Goal: Find specific page/section: Find specific page/section

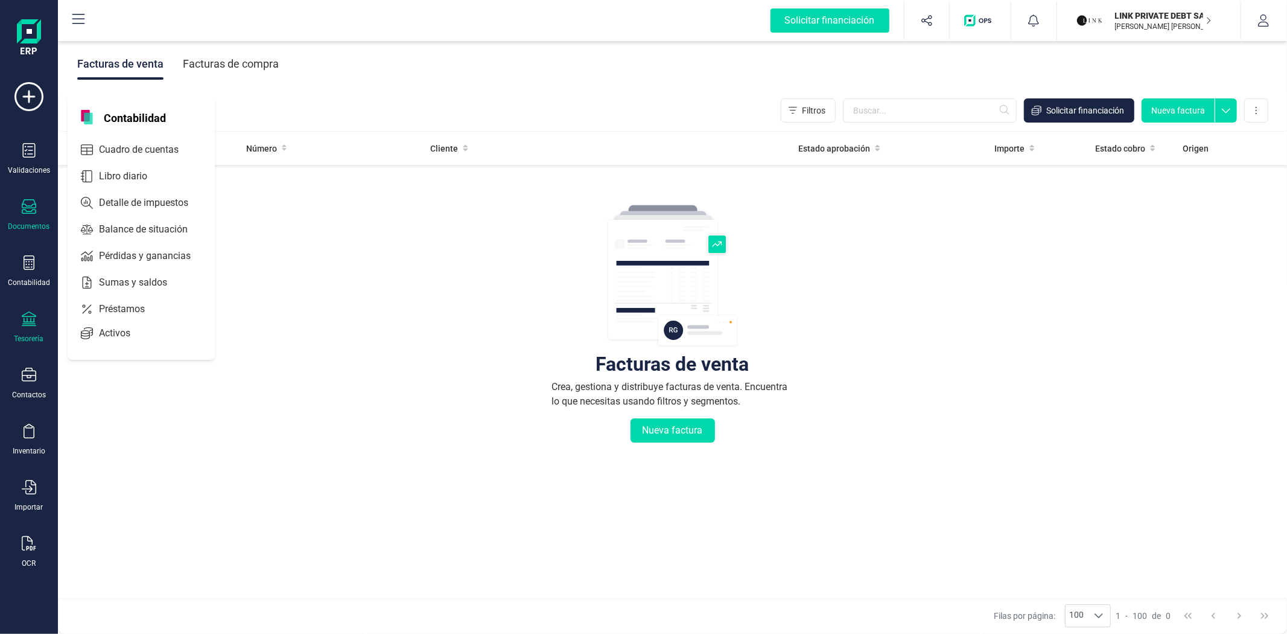
click at [32, 326] on div "Tesorería" at bounding box center [29, 327] width 48 height 32
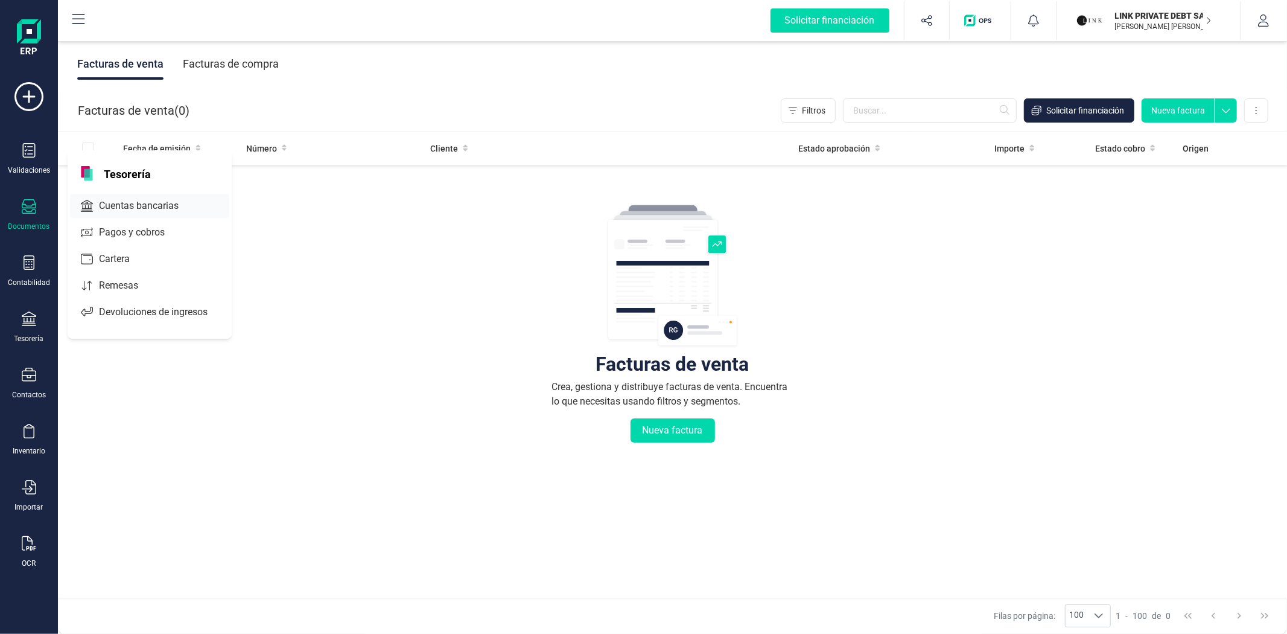
click at [145, 213] on span "Cuentas bancarias" at bounding box center [147, 206] width 106 height 14
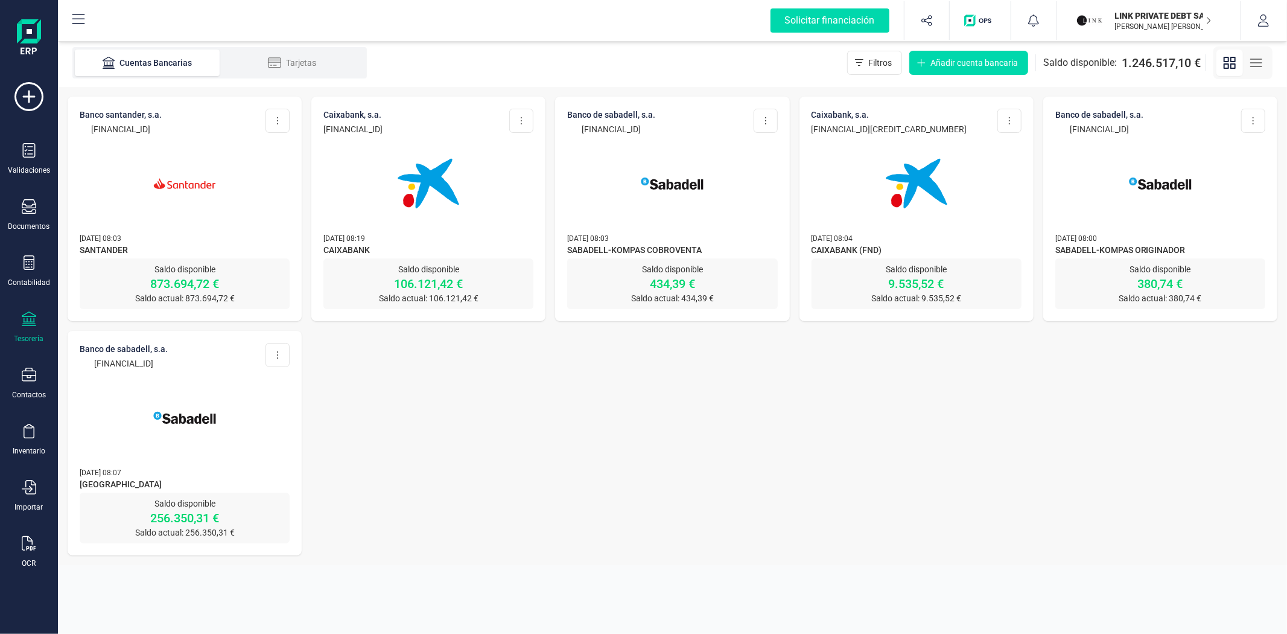
click at [228, 208] on img at bounding box center [184, 183] width 101 height 101
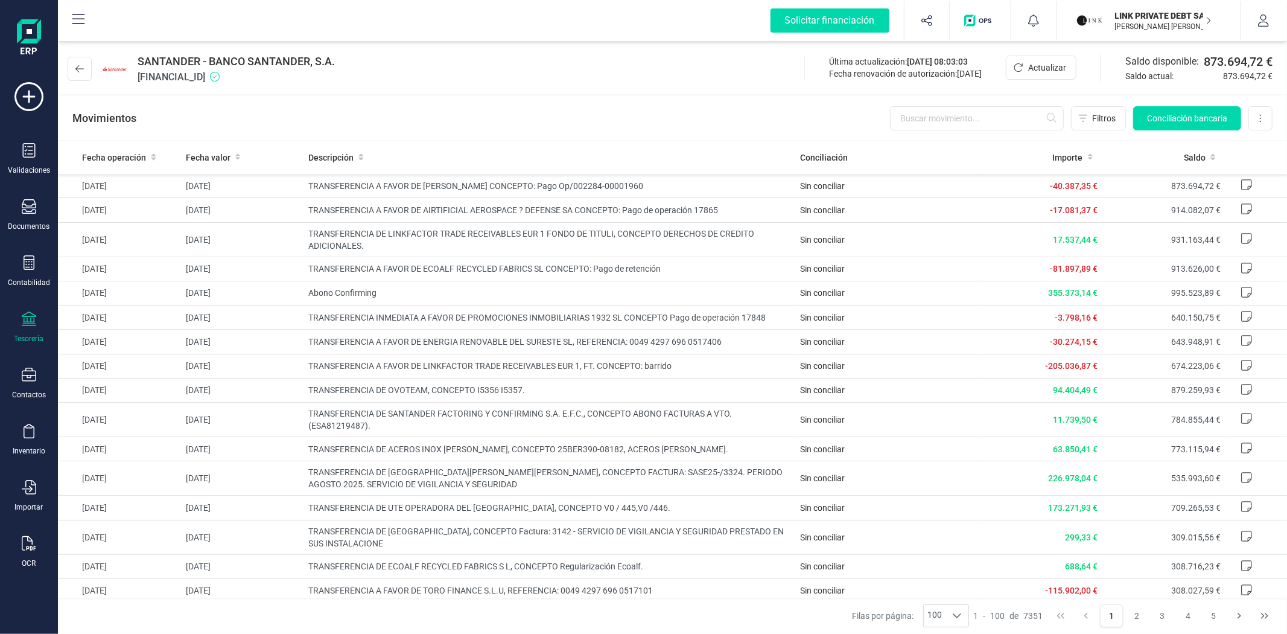
click at [468, 133] on div "Movimientos Filtros Conciliación bancaria Descargar Excel Eliminar cuenta" at bounding box center [672, 118] width 1229 height 43
click at [468, 88] on div "SANTANDER - BANCO SANTANDER, S.A. ES1500491827802110642686 Última actualización…" at bounding box center [672, 67] width 1229 height 56
click at [610, 110] on div "Movimientos Filtros Conciliación bancaria Descargar Excel Eliminar cuenta" at bounding box center [672, 118] width 1229 height 43
click at [594, 121] on div "Movimientos Filtros Conciliación bancaria Descargar Excel Eliminar cuenta" at bounding box center [672, 118] width 1229 height 43
click at [480, 121] on div "Movimientos Filtros Conciliación bancaria Descargar Excel Eliminar cuenta" at bounding box center [672, 118] width 1229 height 43
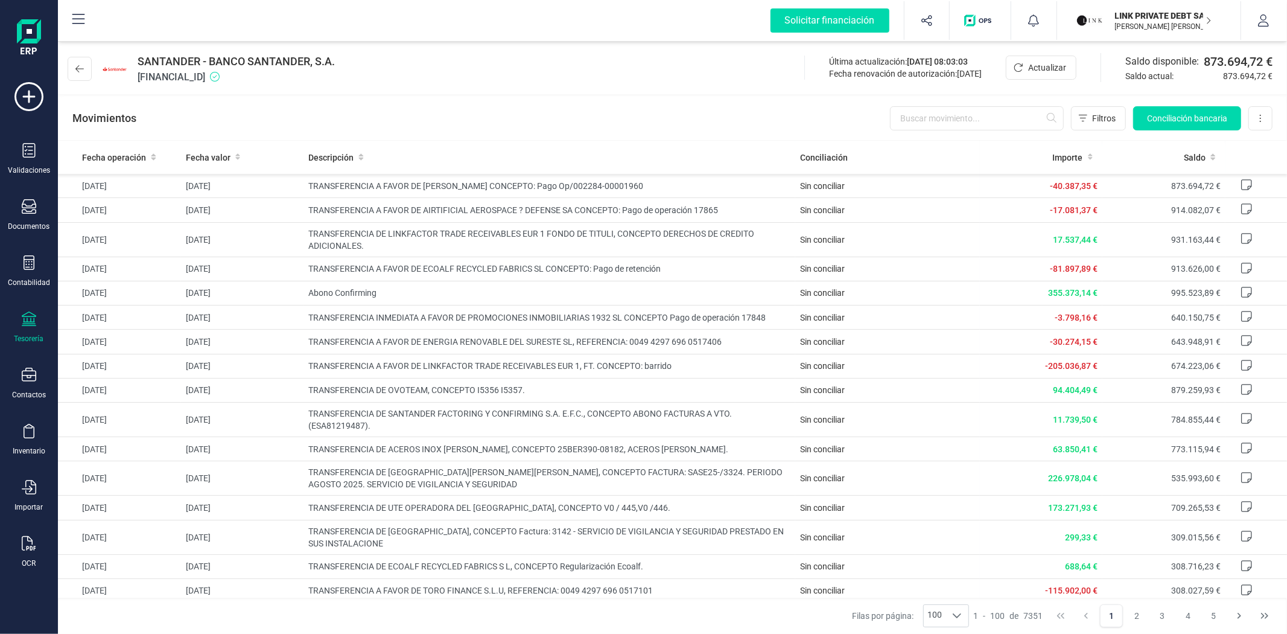
click at [358, 130] on div "Movimientos Filtros Conciliación bancaria Descargar Excel Eliminar cuenta" at bounding box center [672, 118] width 1229 height 43
click at [584, 121] on div "Movimientos Filtros Conciliación bancaria Descargar Excel Eliminar cuenta" at bounding box center [672, 118] width 1229 height 43
click at [561, 125] on div "Movimientos Filtros Conciliación bancaria Descargar Excel Eliminar cuenta" at bounding box center [672, 118] width 1229 height 43
click at [553, 107] on div "Movimientos Filtros Conciliación bancaria Descargar Excel Eliminar cuenta" at bounding box center [672, 118] width 1229 height 43
click at [504, 75] on div "SANTANDER - BANCO SANTANDER, S.A. ES1500491827802110642686 Última actualización…" at bounding box center [672, 67] width 1229 height 56
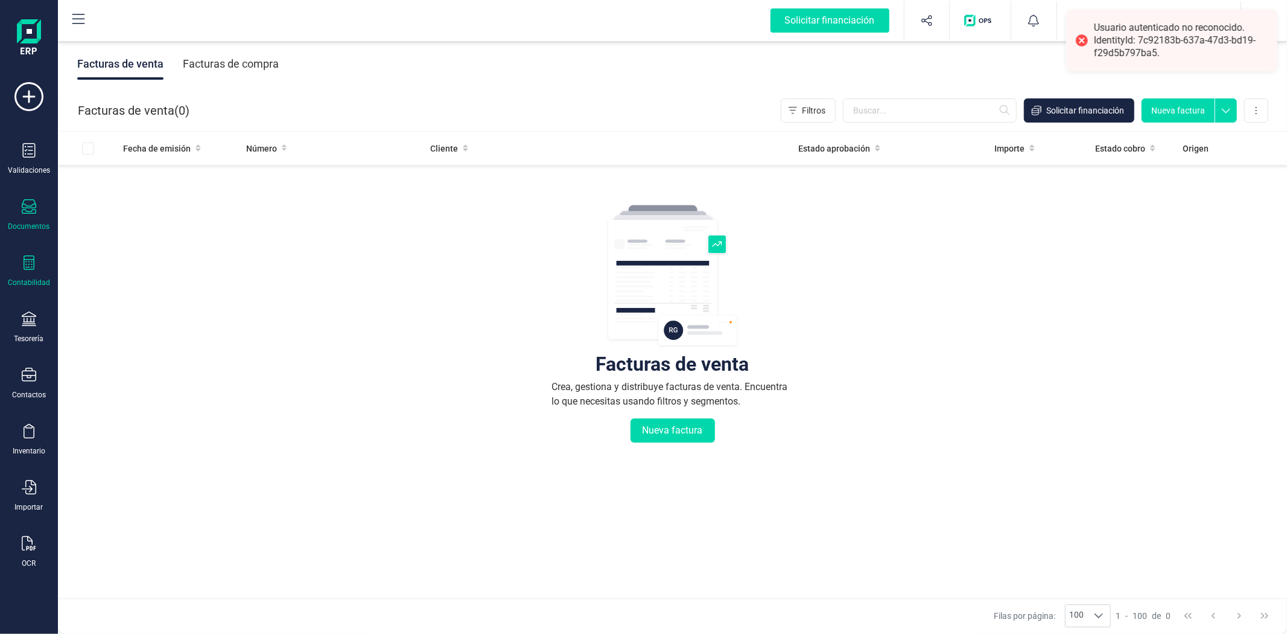
click at [40, 264] on div "Contabilidad" at bounding box center [29, 271] width 48 height 32
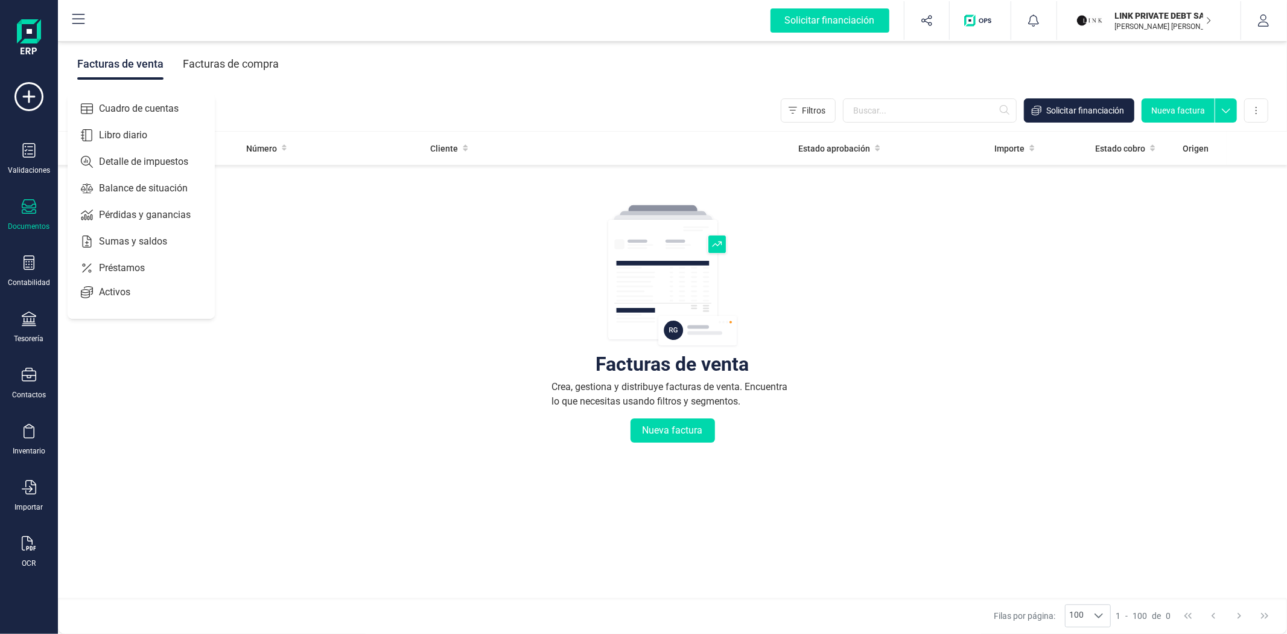
click at [993, 329] on div "Facturas de venta Crea, gestiona y distribuye facturas de venta. Encuentra lo q…" at bounding box center [672, 396] width 1181 height 453
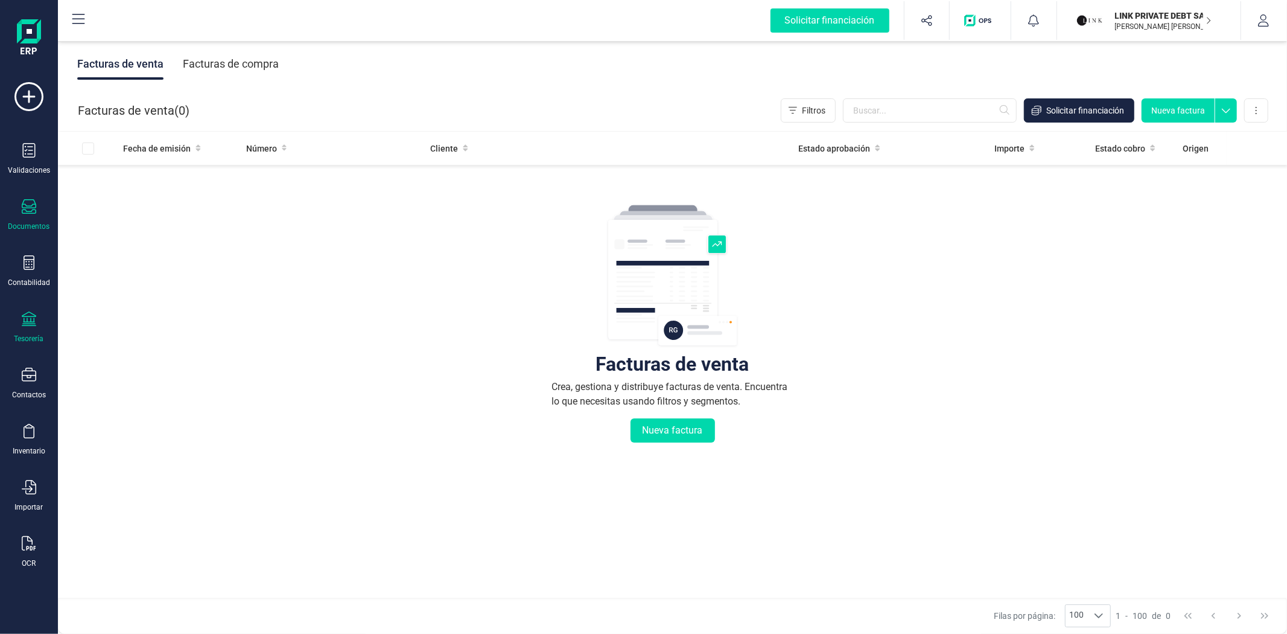
click at [37, 330] on div "Tesorería" at bounding box center [29, 327] width 48 height 32
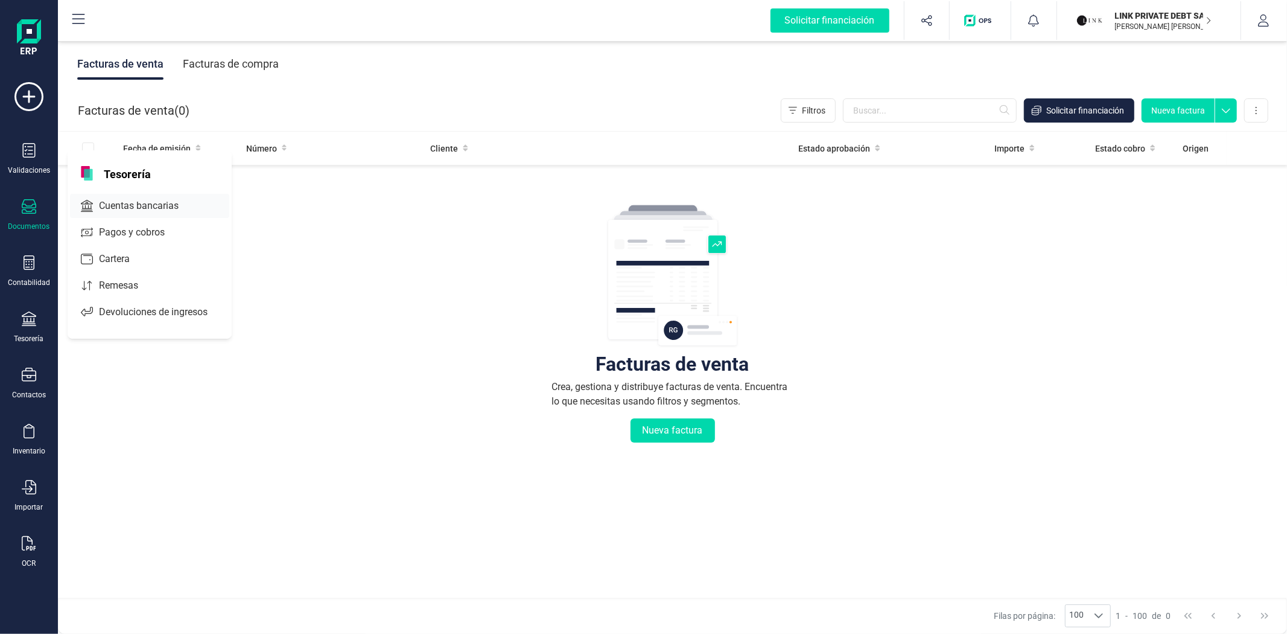
click at [156, 208] on span "Cuentas bancarias" at bounding box center [147, 206] width 106 height 14
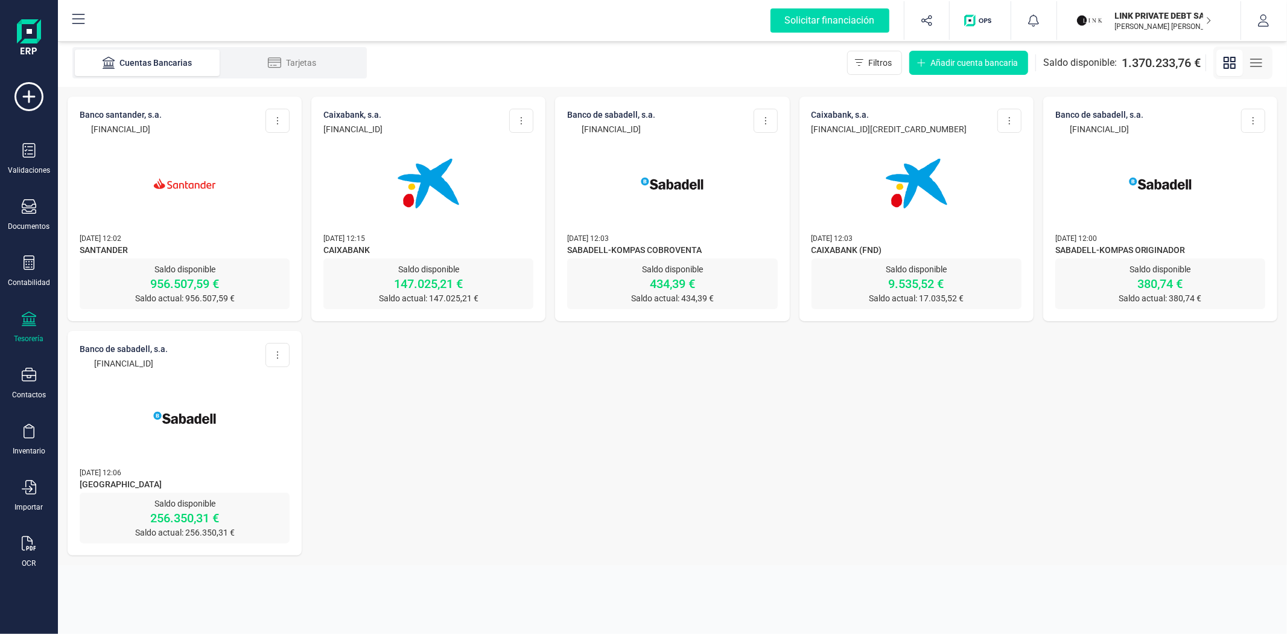
click at [124, 194] on div at bounding box center [185, 176] width 210 height 82
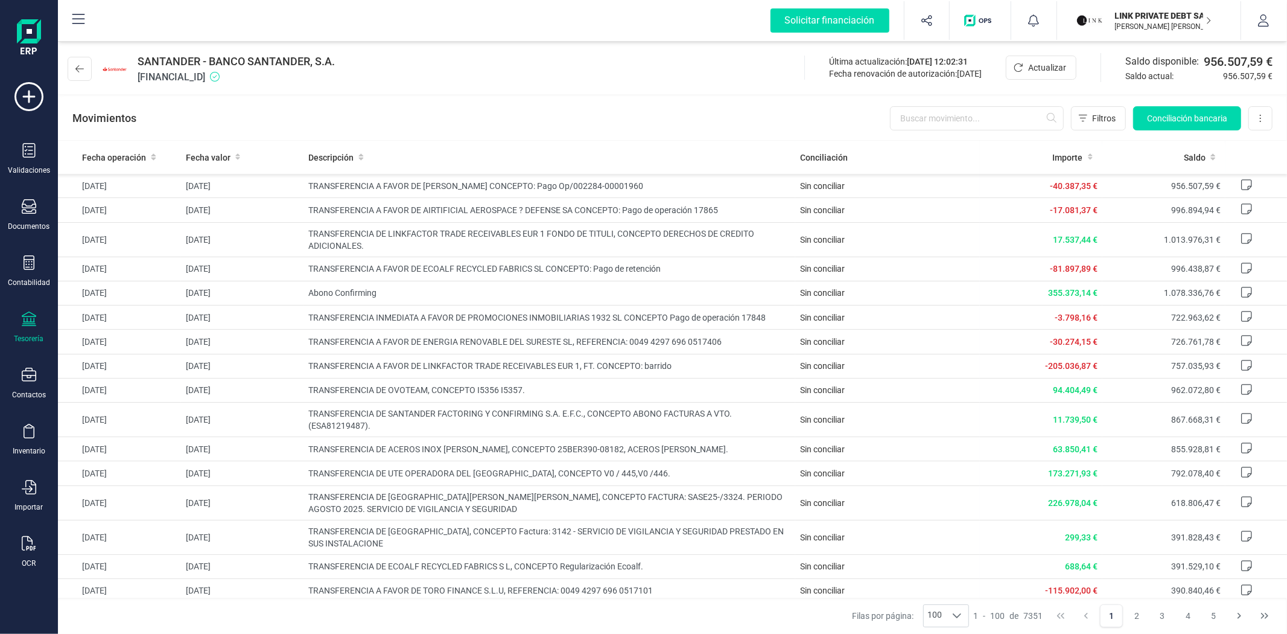
drag, startPoint x: 445, startPoint y: 65, endPoint x: 465, endPoint y: 71, distance: 21.6
click at [445, 65] on div "SANTANDER - BANCO SANTANDER, S.A. [FINANCIAL_ID] Última actualización: [DATE] 1…" at bounding box center [672, 67] width 1229 height 56
click at [466, 71] on div "SANTANDER - BANCO SANTANDER, S.A. [FINANCIAL_ID] Última actualización: [DATE] 1…" at bounding box center [672, 67] width 1229 height 56
click at [678, 98] on div "Movimientos Filtros Conciliación bancaria Descargar Excel Eliminar cuenta" at bounding box center [672, 118] width 1229 height 43
click at [597, 98] on div "Movimientos Filtros Conciliación bancaria Descargar Excel Eliminar cuenta" at bounding box center [672, 118] width 1229 height 43
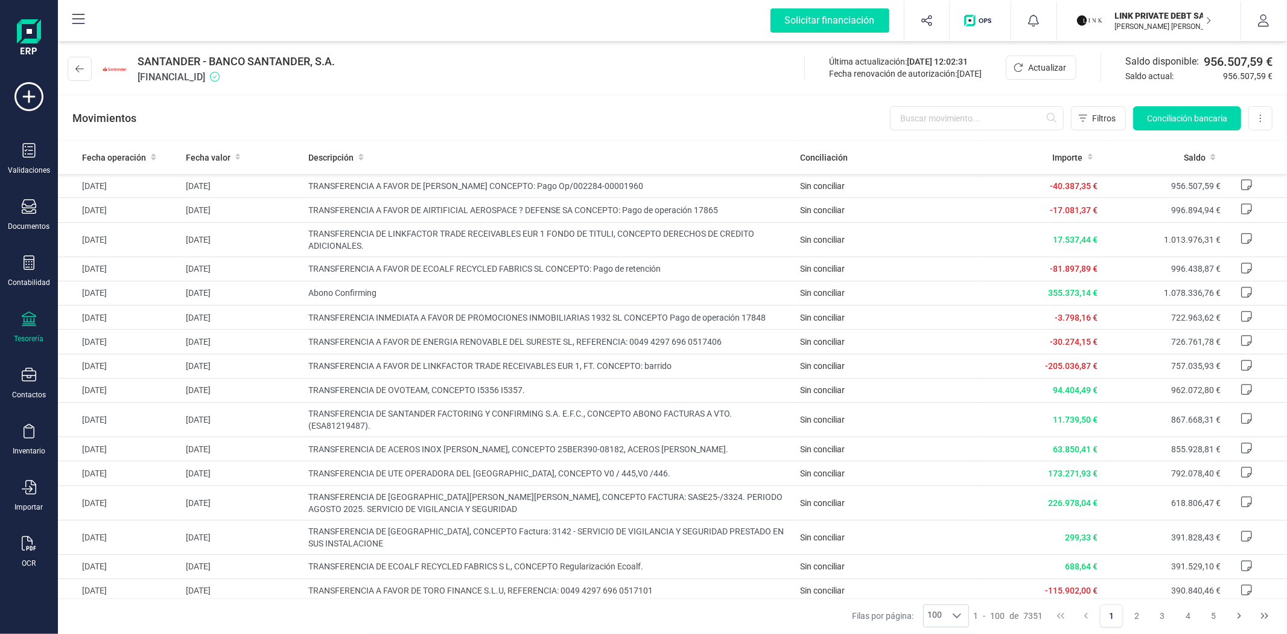
click at [363, 104] on div "Movimientos Filtros Conciliación bancaria Descargar Excel Eliminar cuenta" at bounding box center [672, 118] width 1229 height 43
click at [652, 83] on div "SANTANDER - BANCO SANTANDER, S.A. [FINANCIAL_ID] Última actualización: [DATE] 1…" at bounding box center [672, 67] width 1229 height 56
click at [551, 129] on div "Movimientos Filtros Conciliación bancaria Descargar Excel Eliminar cuenta" at bounding box center [672, 118] width 1229 height 43
